Goal: Task Accomplishment & Management: Use online tool/utility

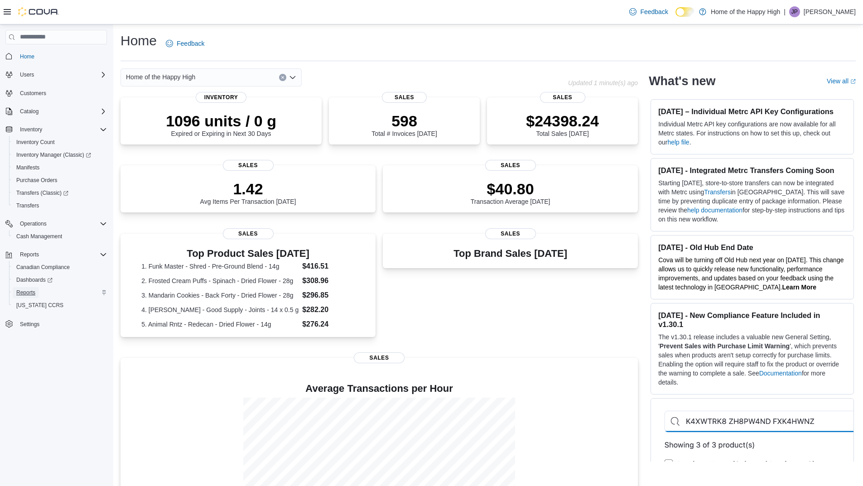
click at [19, 293] on span "Reports" at bounding box center [25, 292] width 19 height 7
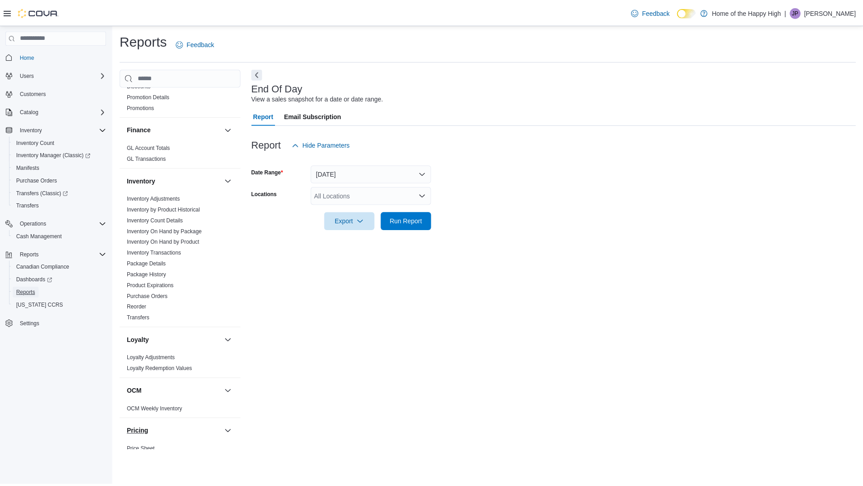
scroll to position [272, 0]
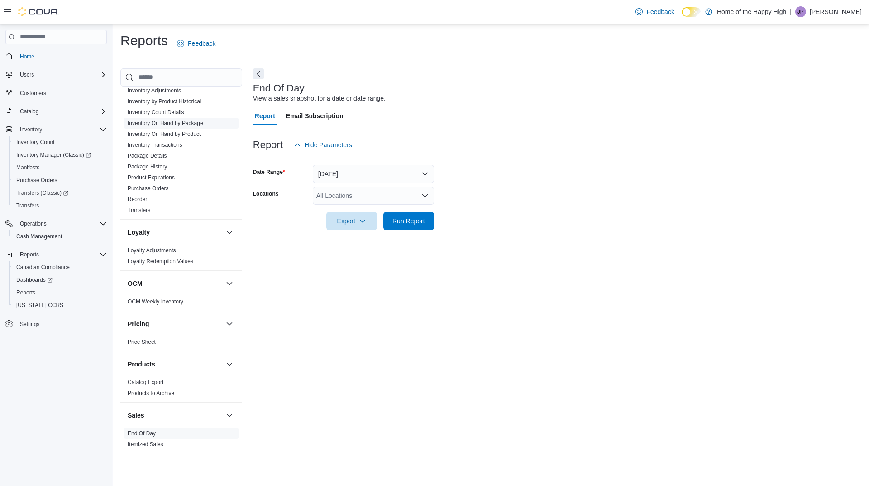
click at [181, 122] on link "Inventory On Hand by Package" at bounding box center [166, 123] width 76 height 6
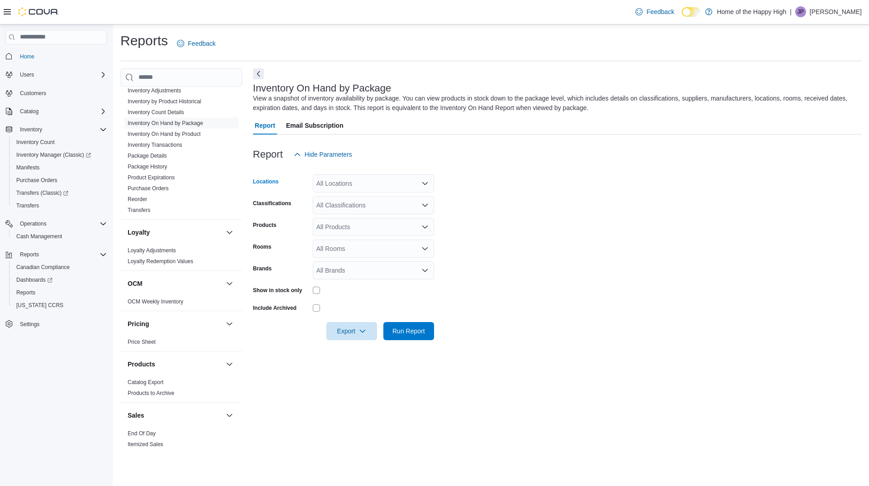
click at [401, 182] on div "All Locations" at bounding box center [373, 183] width 121 height 18
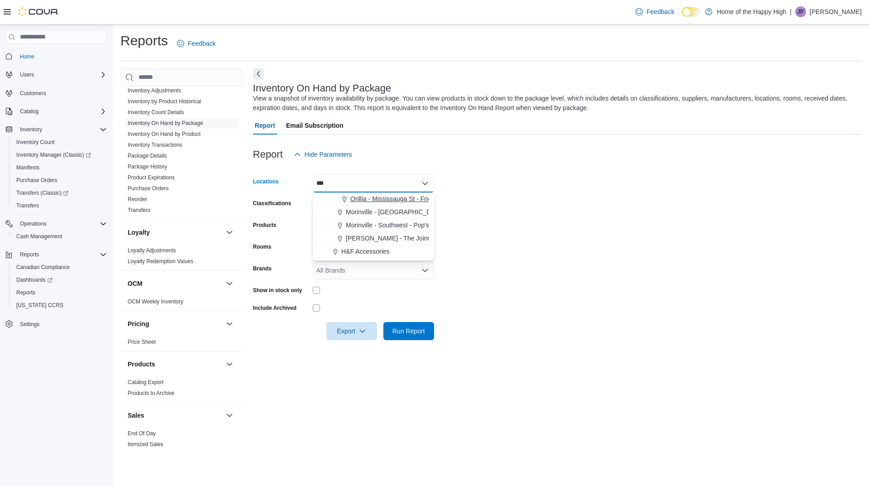
type input "***"
click at [375, 194] on span "Orillia - Mississauga St - Friendly Stranger" at bounding box center [409, 198] width 119 height 9
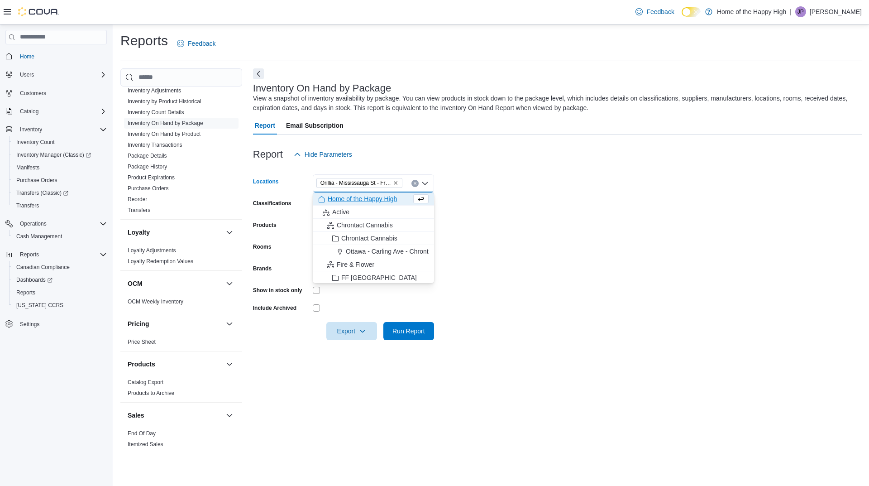
click at [518, 189] on form "Locations [GEOGRAPHIC_DATA] - [GEOGRAPHIC_DATA] St - Friendly Stranger Combo bo…" at bounding box center [557, 251] width 609 height 177
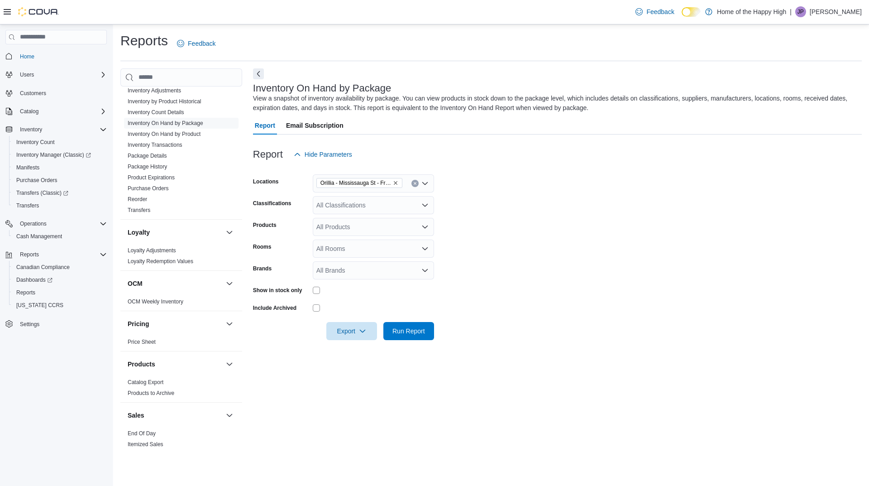
click at [382, 206] on div "All Classifications" at bounding box center [373, 205] width 121 height 18
click at [353, 230] on span "Cannabis" at bounding box center [345, 233] width 27 height 9
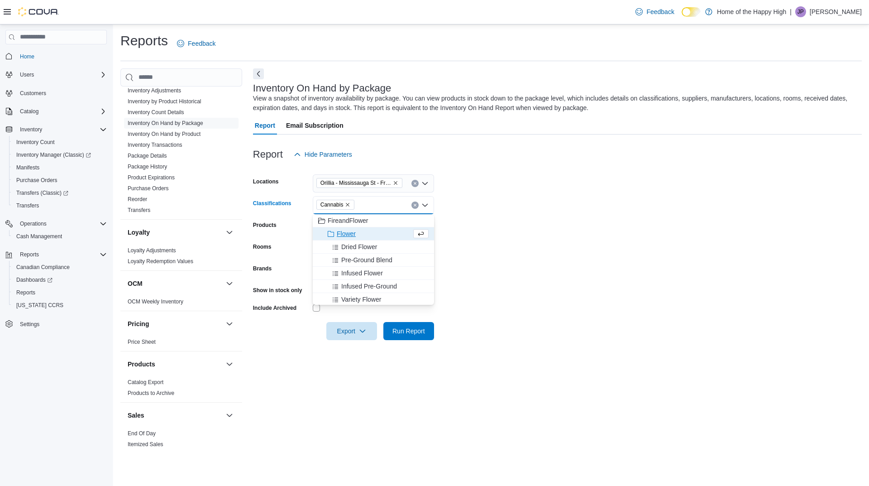
click at [565, 231] on form "Locations [GEOGRAPHIC_DATA] - [GEOGRAPHIC_DATA] St - Friendly Stranger Classifi…" at bounding box center [557, 251] width 609 height 177
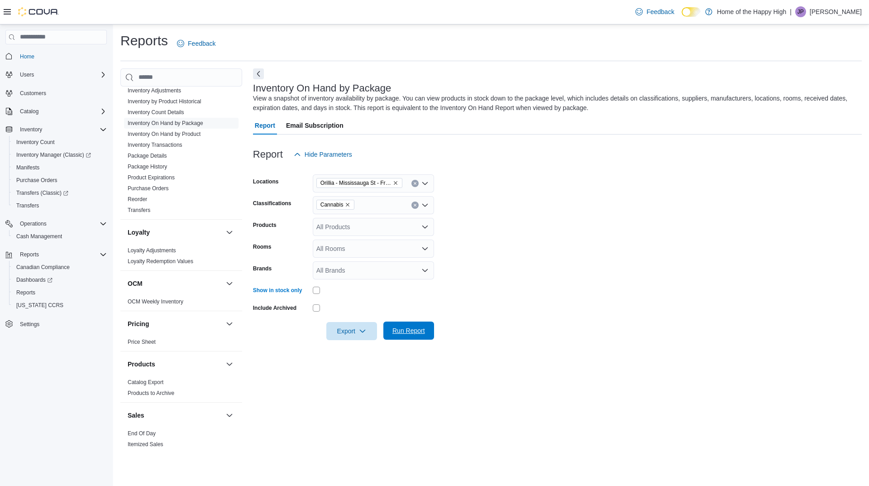
click at [413, 329] on span "Run Report" at bounding box center [409, 330] width 33 height 9
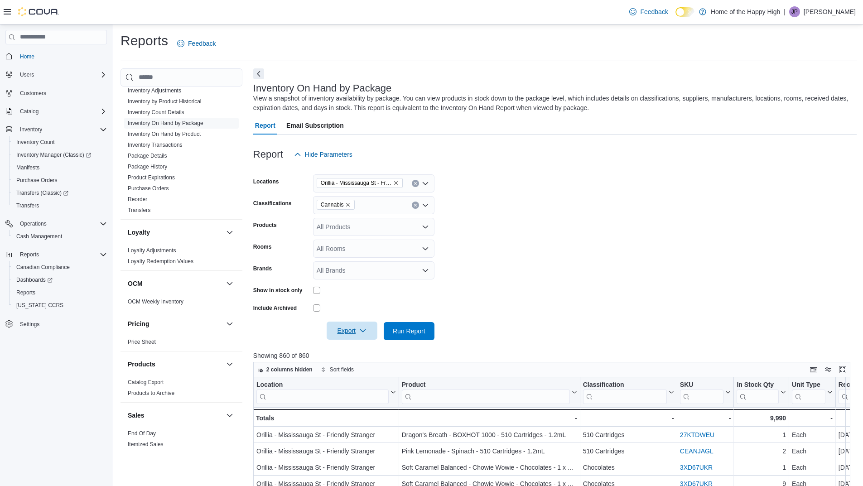
click at [362, 330] on icon "button" at bounding box center [362, 330] width 7 height 7
click at [359, 347] on span "Export to Excel" at bounding box center [353, 349] width 41 height 7
